Goal: Find specific fact: Find specific fact

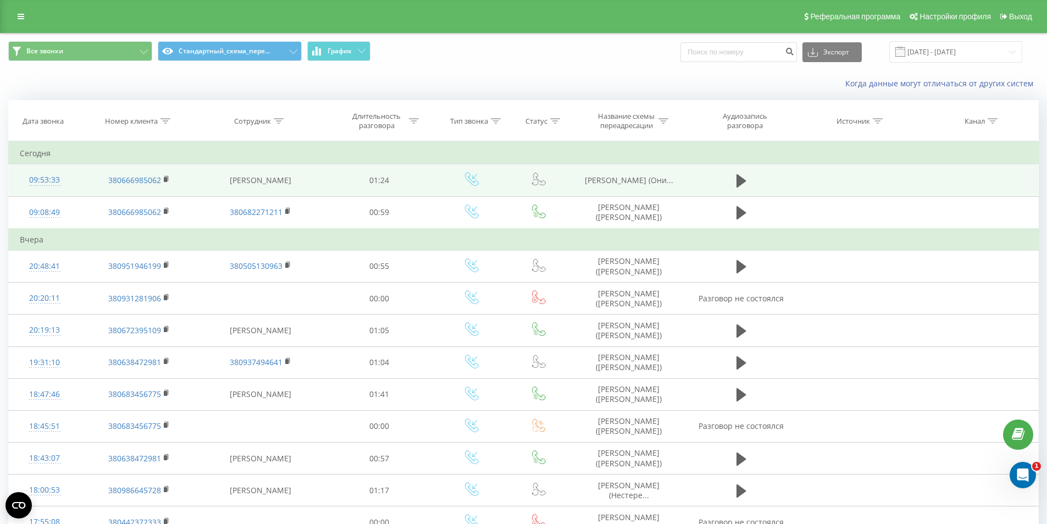
click at [623, 182] on span "Гончаренко Катерина (Они..." at bounding box center [629, 180] width 89 height 10
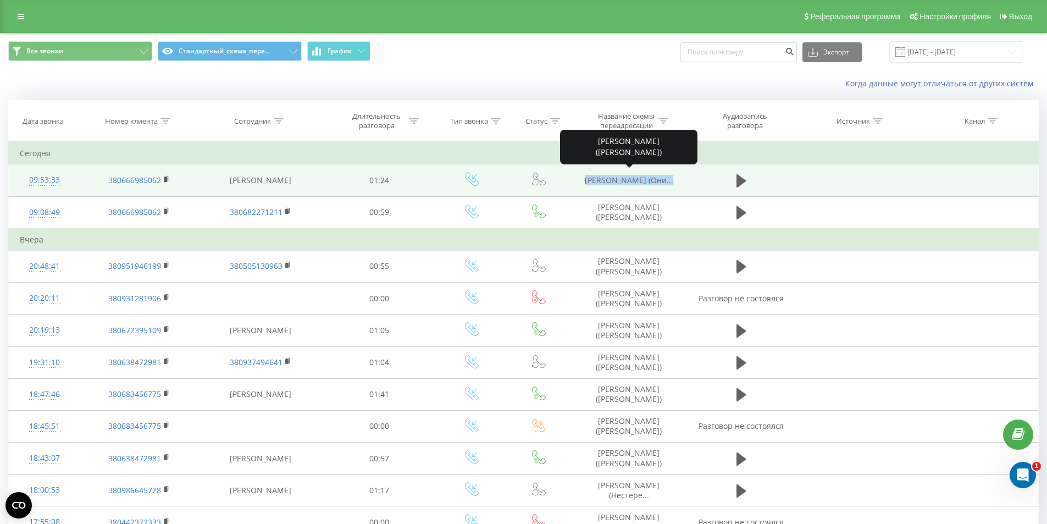
copy tr "Гончаренко Катерина (Они..."
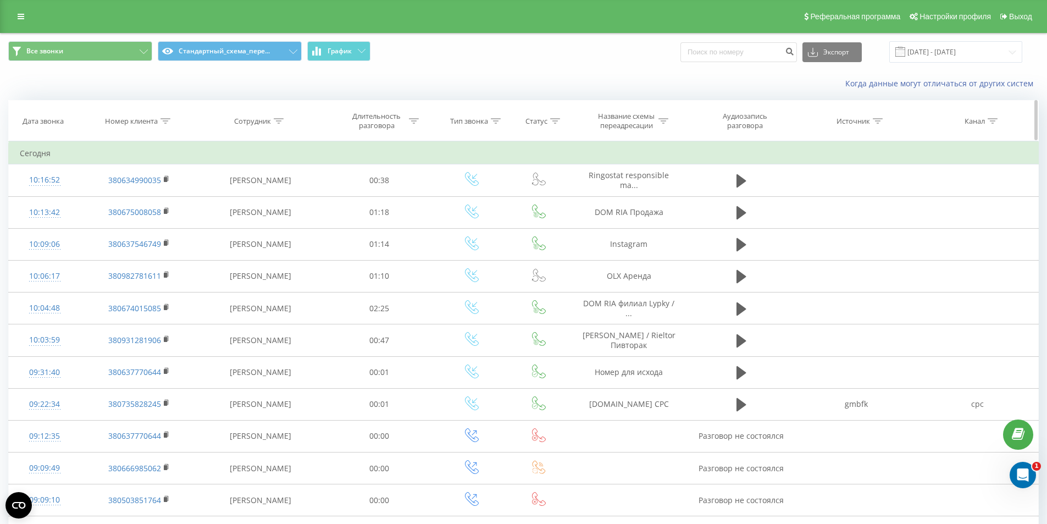
click at [162, 122] on icon at bounding box center [166, 120] width 10 height 5
click at [135, 197] on input "text" at bounding box center [139, 199] width 97 height 19
paste input "380634990035"
type input "380634990035"
click at [162, 223] on span "OK" at bounding box center [162, 221] width 31 height 17
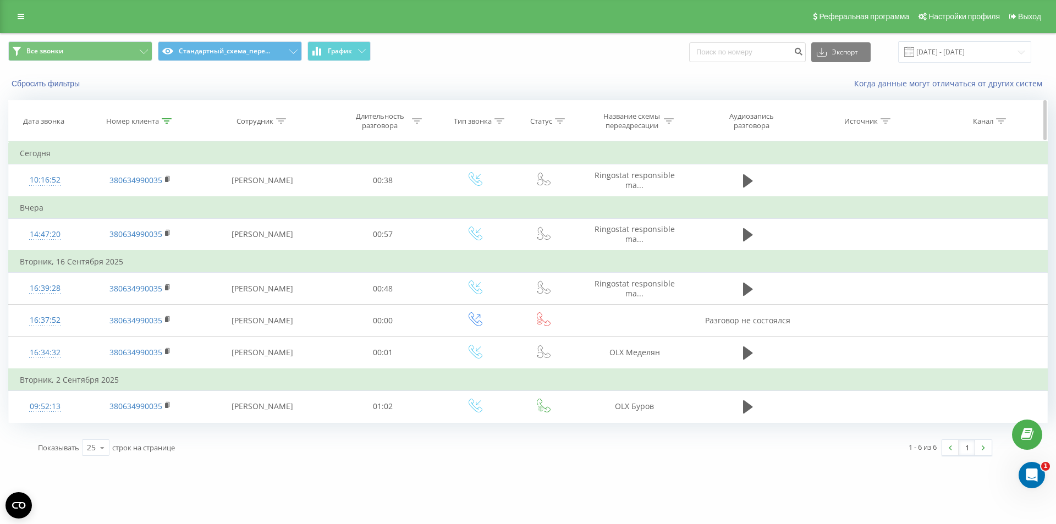
click at [165, 122] on icon at bounding box center [167, 120] width 10 height 5
drag, startPoint x: 117, startPoint y: 223, endPoint x: 222, endPoint y: 89, distance: 170.7
click at [117, 223] on button "Отмена" at bounding box center [115, 222] width 47 height 14
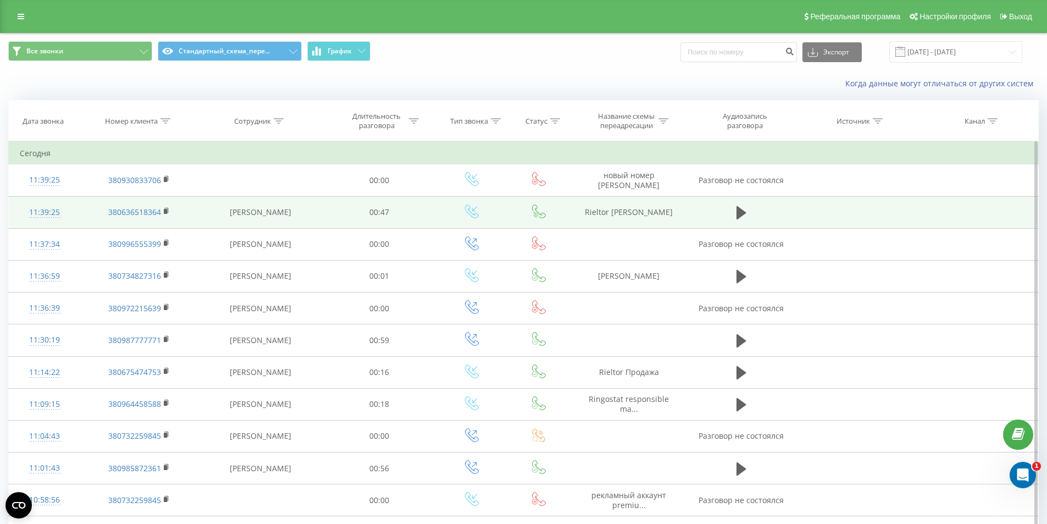
click at [628, 216] on td "Rieltor [PERSON_NAME]" at bounding box center [629, 212] width 117 height 32
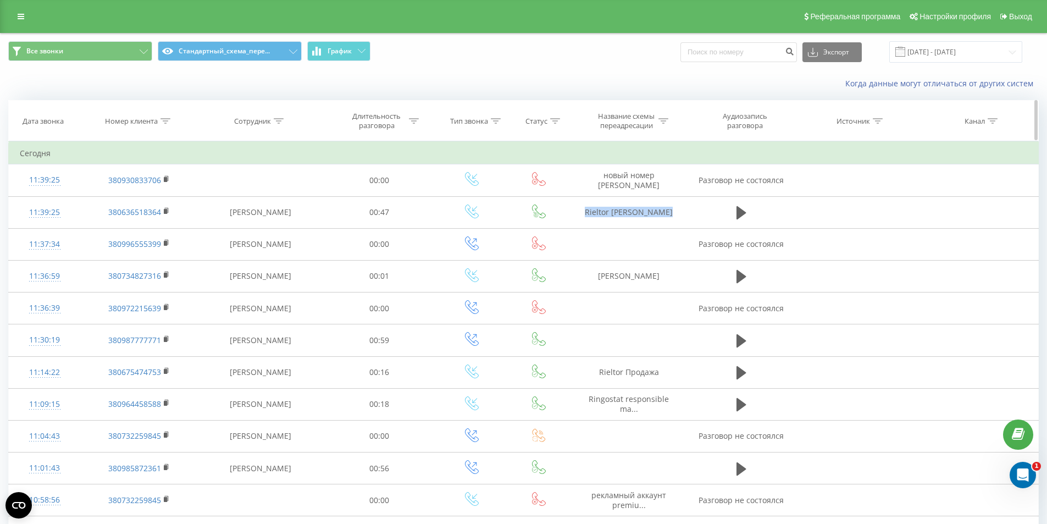
copy tr "Rieltor [PERSON_NAME]"
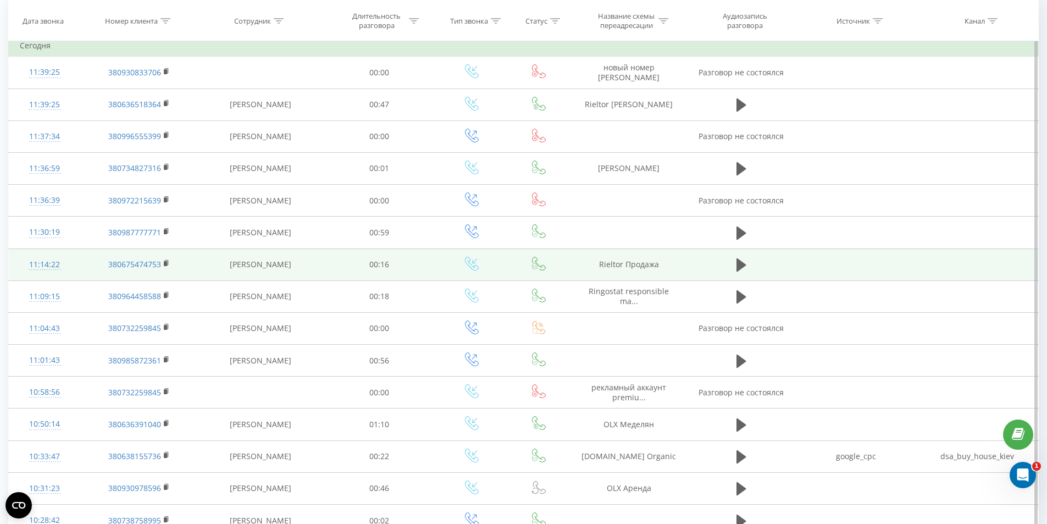
scroll to position [110, 0]
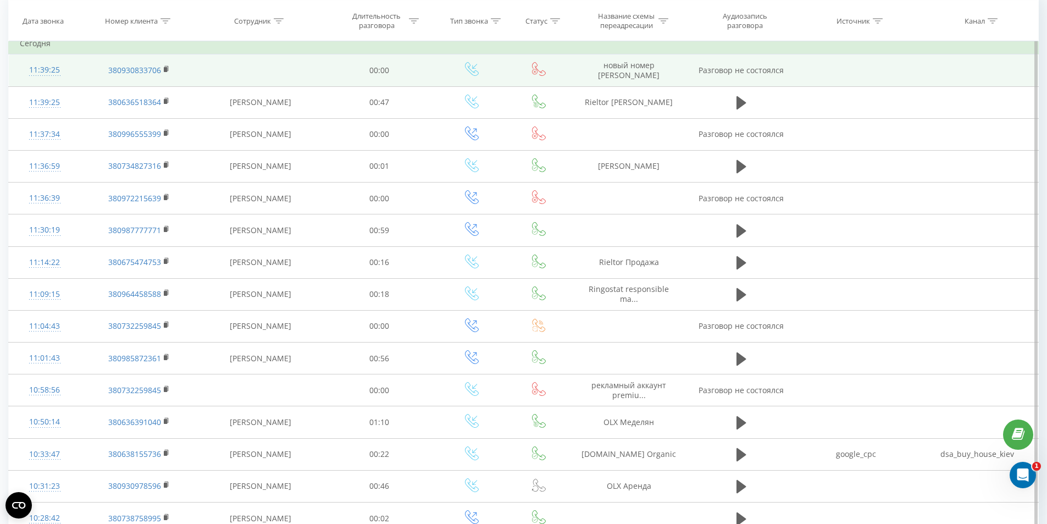
drag, startPoint x: 638, startPoint y: 63, endPoint x: 663, endPoint y: 81, distance: 30.4
click at [662, 81] on td "новый номер DOM RIA Селивон" at bounding box center [629, 70] width 117 height 32
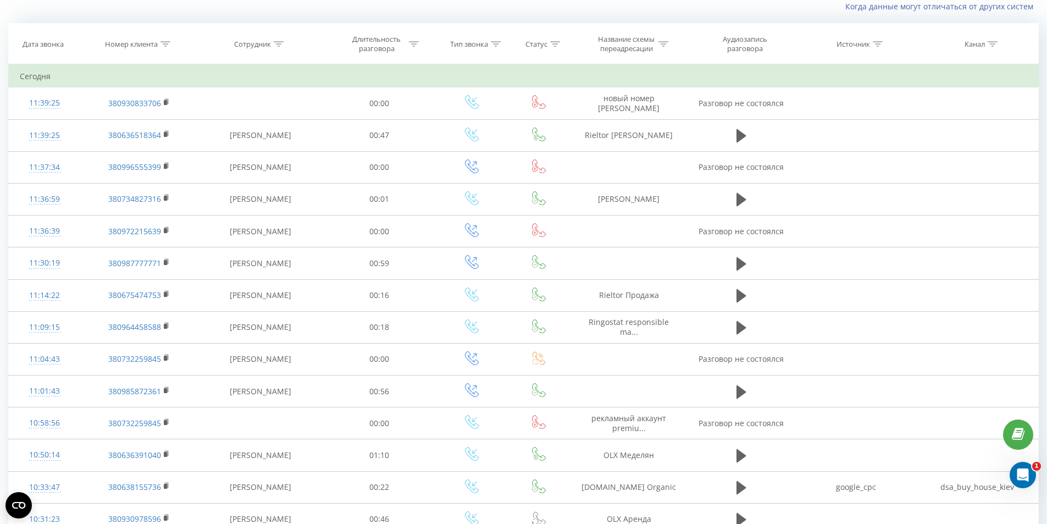
scroll to position [0, 0]
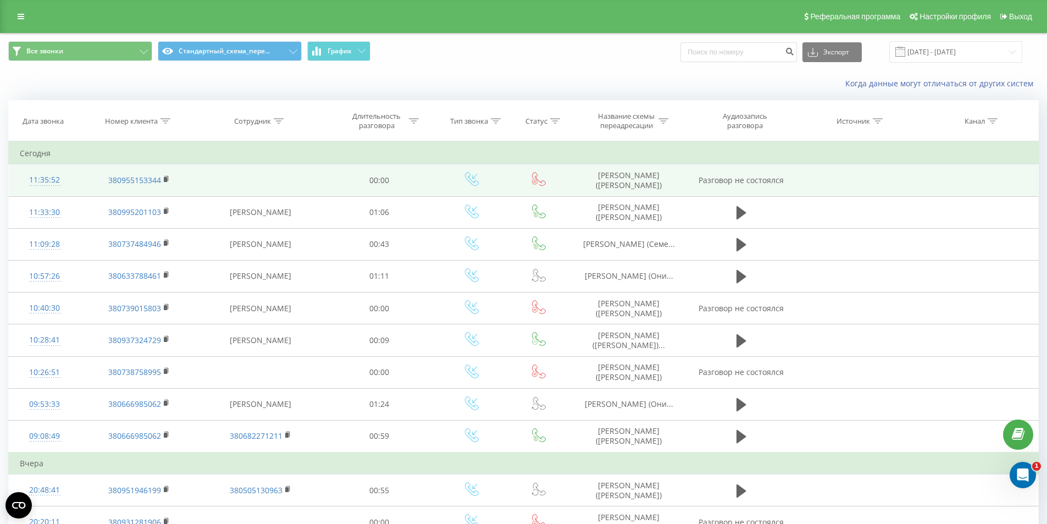
click at [632, 192] on td "Тимків Сергій (Згуровець)" at bounding box center [629, 180] width 117 height 32
copy td "Тимків Сергій (Згуровець)"
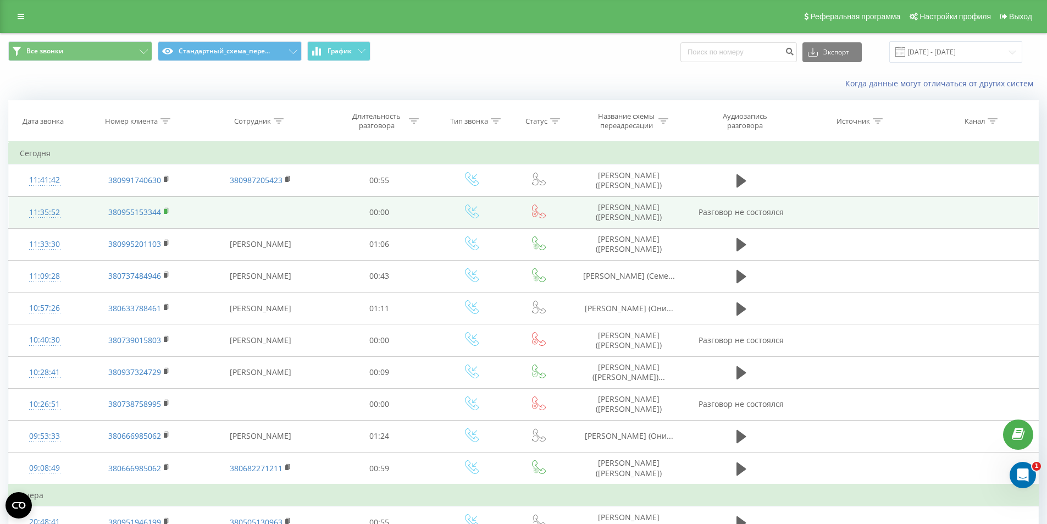
click at [166, 208] on icon at bounding box center [166, 210] width 4 height 5
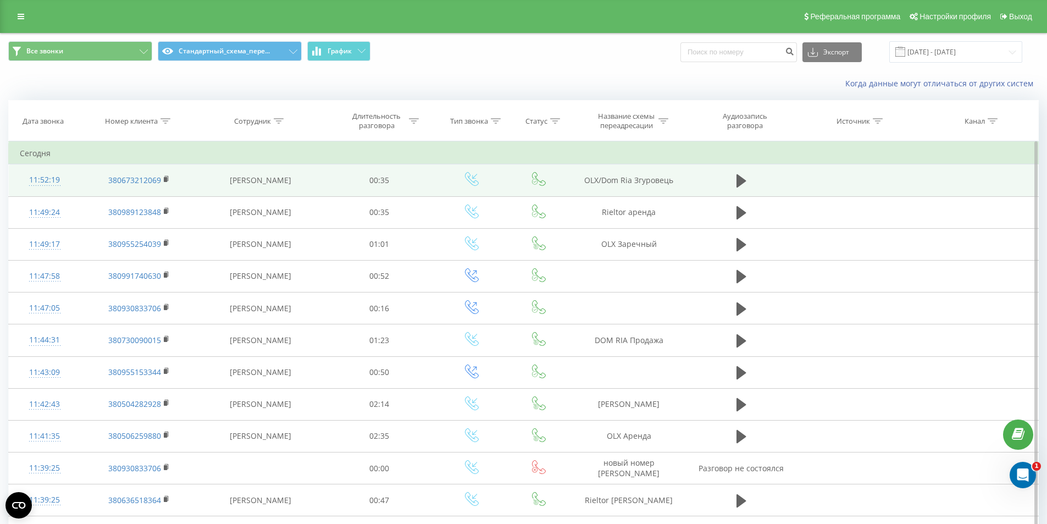
click at [302, 179] on td "Дзюман Альона" at bounding box center [260, 180] width 126 height 32
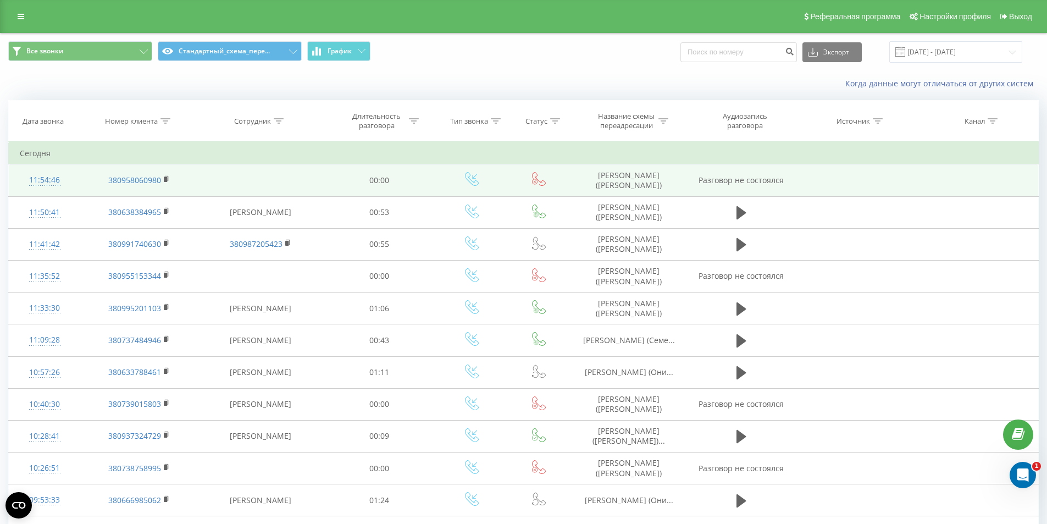
click at [633, 175] on td "[PERSON_NAME] ([PERSON_NAME])" at bounding box center [629, 180] width 117 height 32
click at [633, 175] on td "Бортнік Віталіна (Галенко)" at bounding box center [629, 180] width 117 height 32
click at [633, 176] on td "[PERSON_NAME] ([PERSON_NAME])" at bounding box center [629, 180] width 117 height 32
click at [628, 182] on td "Бортнік Віталіна (Галенко)" at bounding box center [629, 180] width 117 height 32
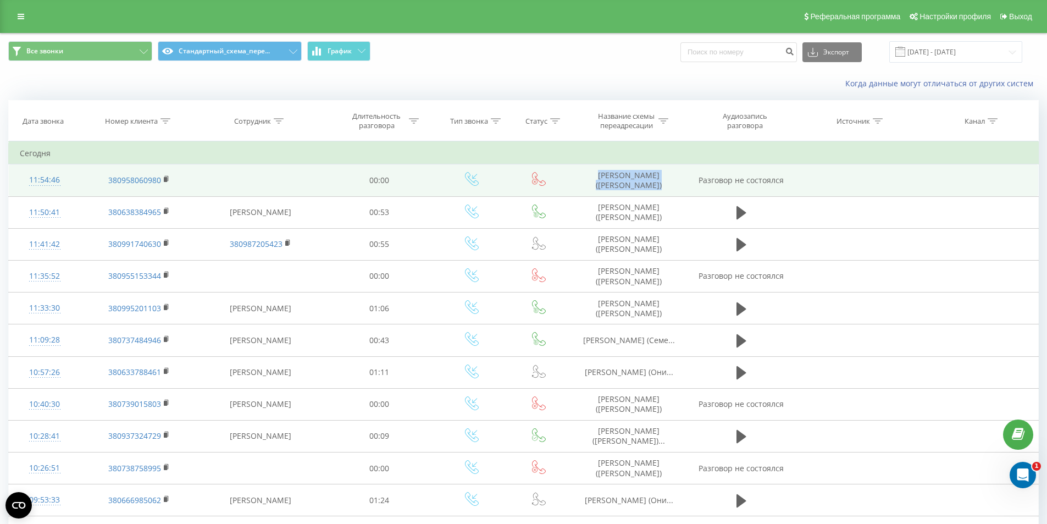
click at [628, 182] on td "Бортнік Віталіна (Галенко)" at bounding box center [629, 180] width 117 height 32
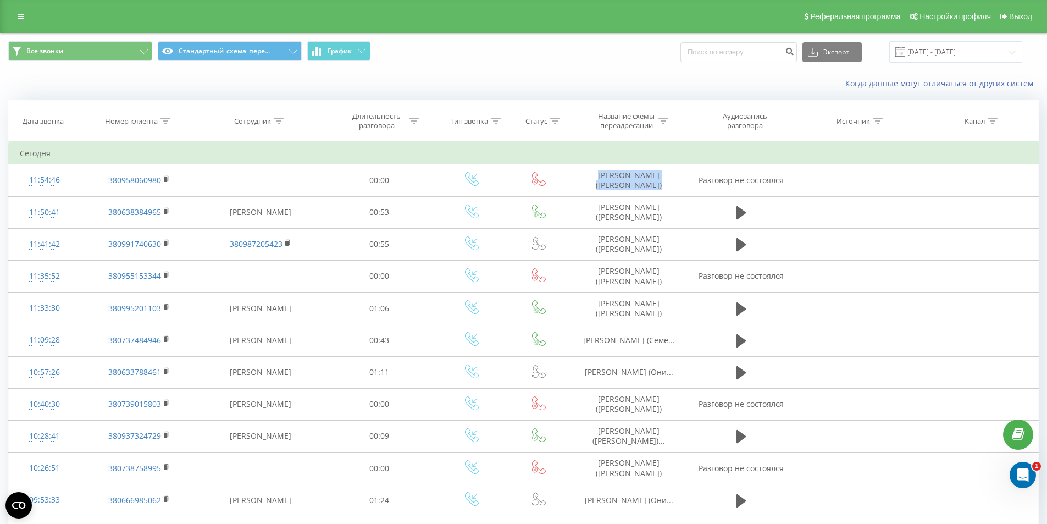
copy td "Бортнік Віталіна (Галенко)"
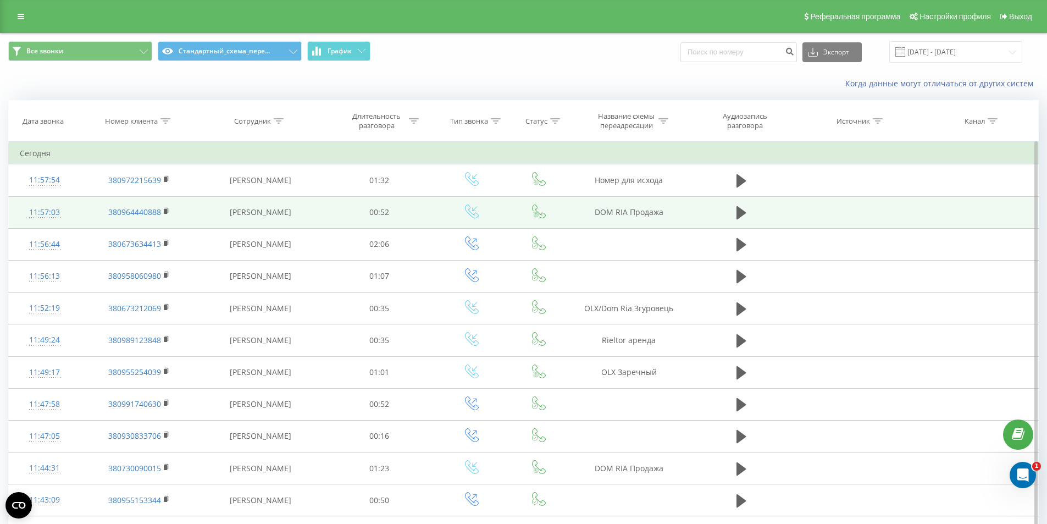
click at [611, 216] on td "DOM RIA Продажа" at bounding box center [629, 212] width 117 height 32
click at [612, 216] on td "DOM RIA Продажа" at bounding box center [629, 212] width 117 height 32
copy tr "DOM RIA Продажа"
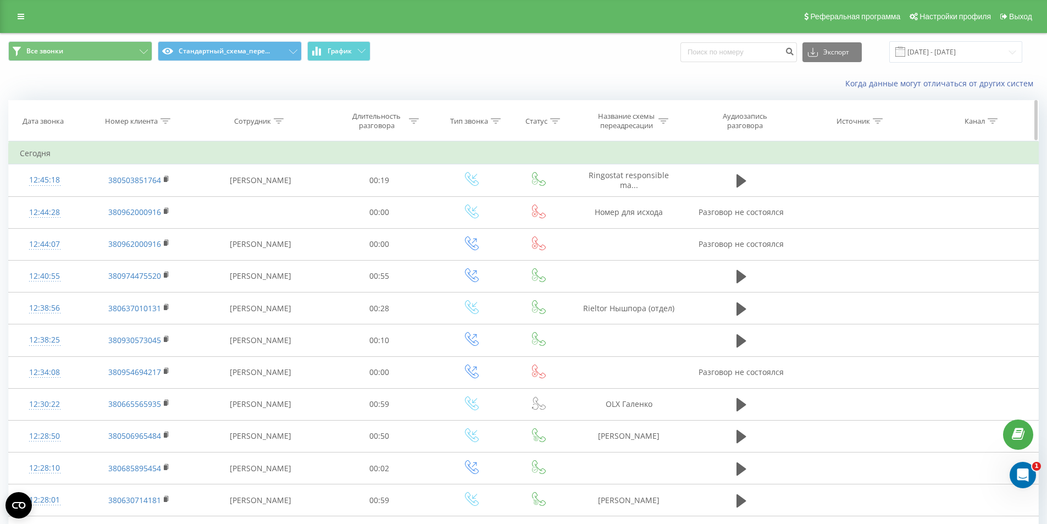
click at [162, 122] on icon at bounding box center [166, 120] width 10 height 5
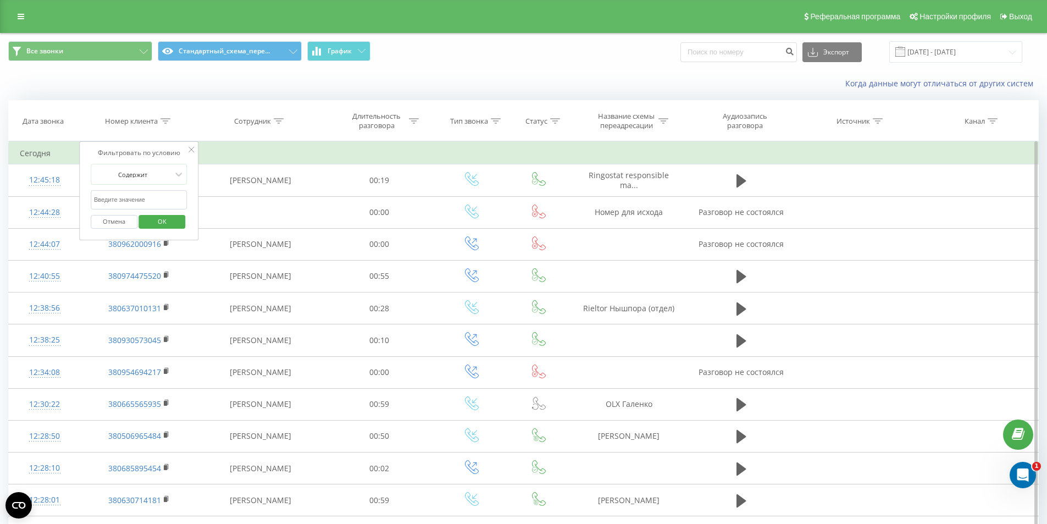
drag, startPoint x: 130, startPoint y: 200, endPoint x: 145, endPoint y: 209, distance: 17.5
click at [130, 200] on input "text" at bounding box center [139, 199] width 97 height 19
paste input "380503851764"
type input "380503851764"
click at [158, 222] on span "OK" at bounding box center [162, 221] width 31 height 17
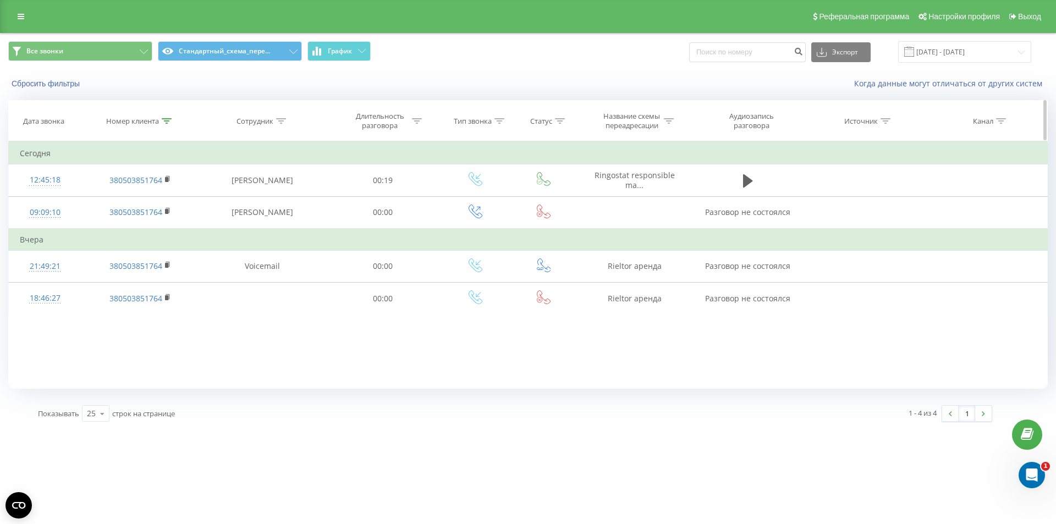
click at [169, 120] on icon at bounding box center [167, 120] width 10 height 5
click at [118, 222] on button "Отмена" at bounding box center [115, 222] width 47 height 14
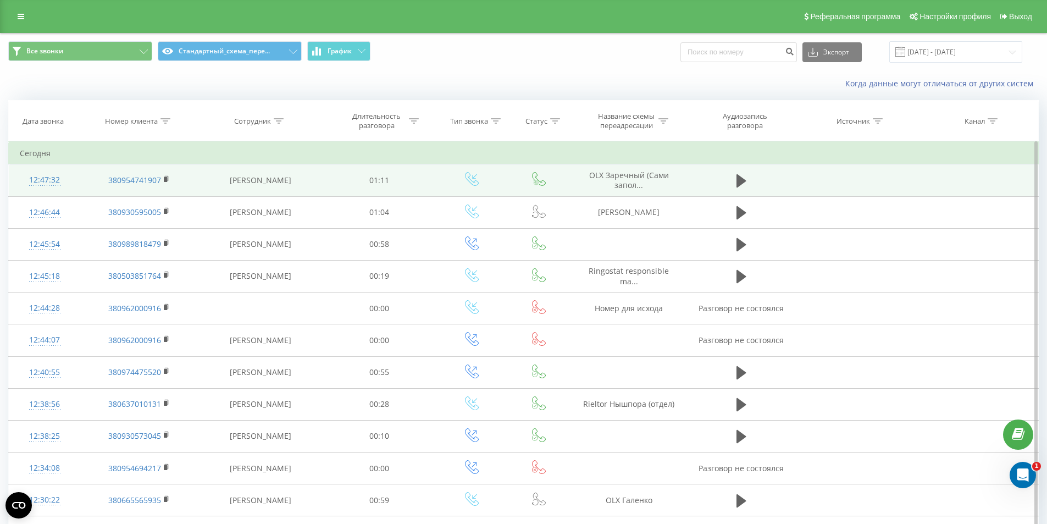
click at [627, 179] on span "OLX Заречный (Сами запол..." at bounding box center [629, 180] width 80 height 20
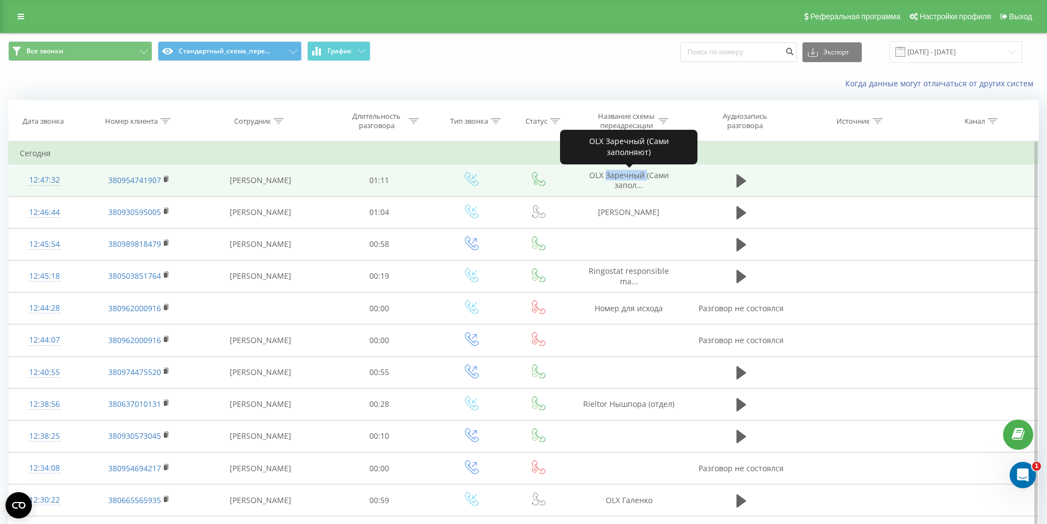
click at [627, 179] on span "OLX Заречный (Сами запол..." at bounding box center [629, 180] width 80 height 20
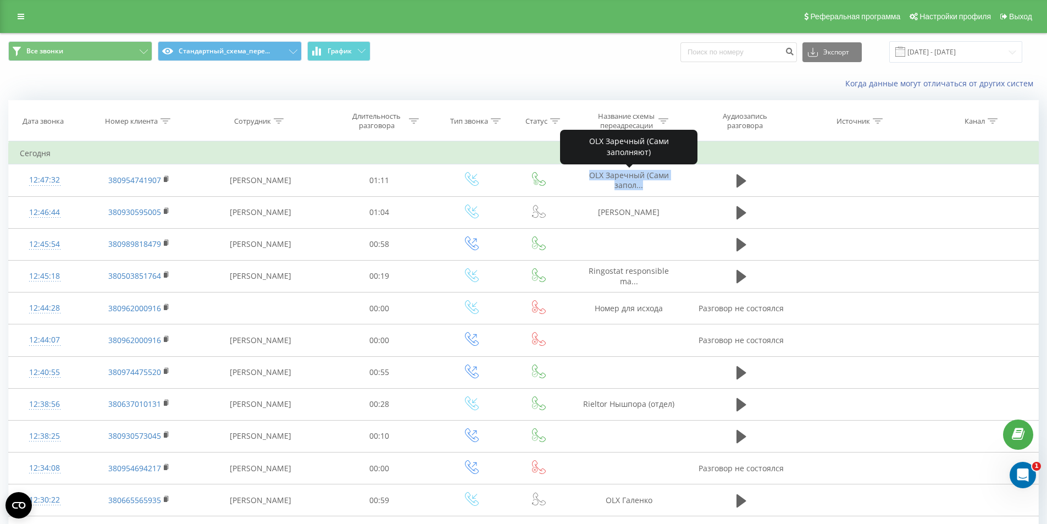
copy tr "OLX Заречный (Сами запол..."
